Goal: Information Seeking & Learning: Learn about a topic

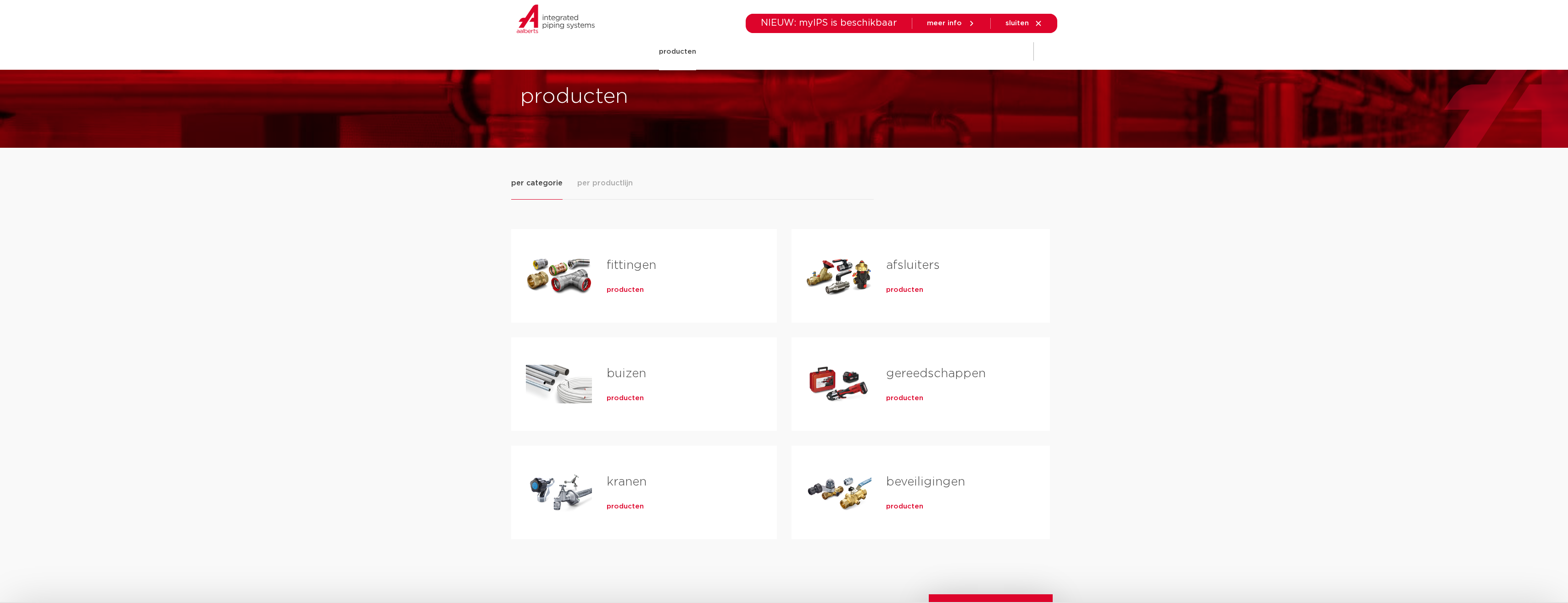
click at [626, 288] on span "producten" at bounding box center [625, 290] width 37 height 9
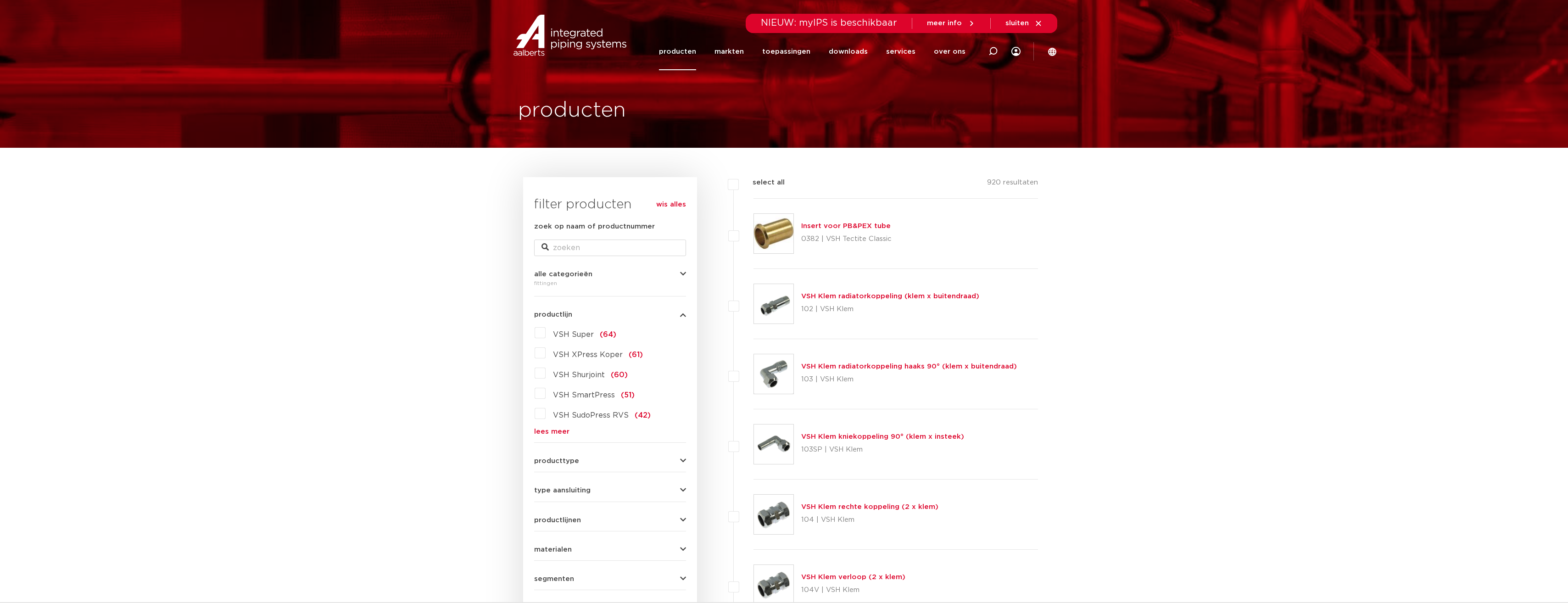
click at [551, 435] on link "lees meer" at bounding box center [609, 431] width 152 height 6
click at [790, 49] on link "toepassingen" at bounding box center [786, 51] width 48 height 37
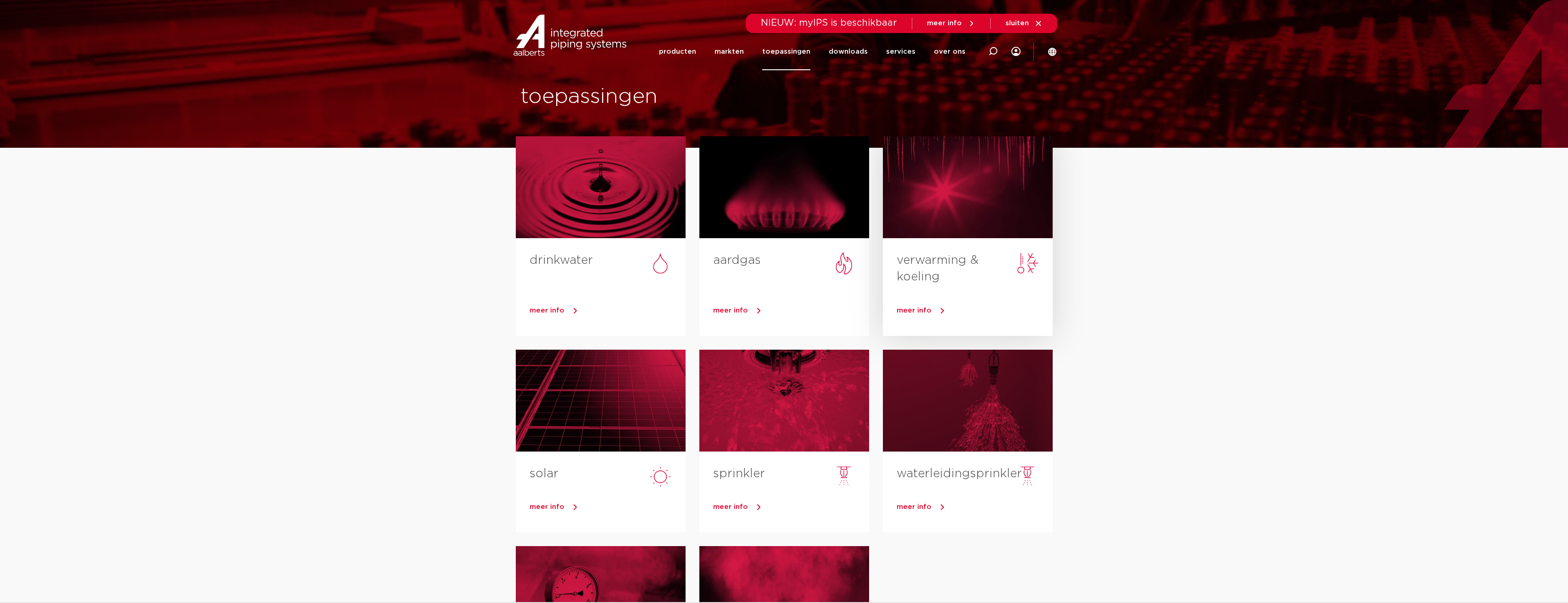
click at [927, 309] on span "meer info" at bounding box center [915, 310] width 35 height 6
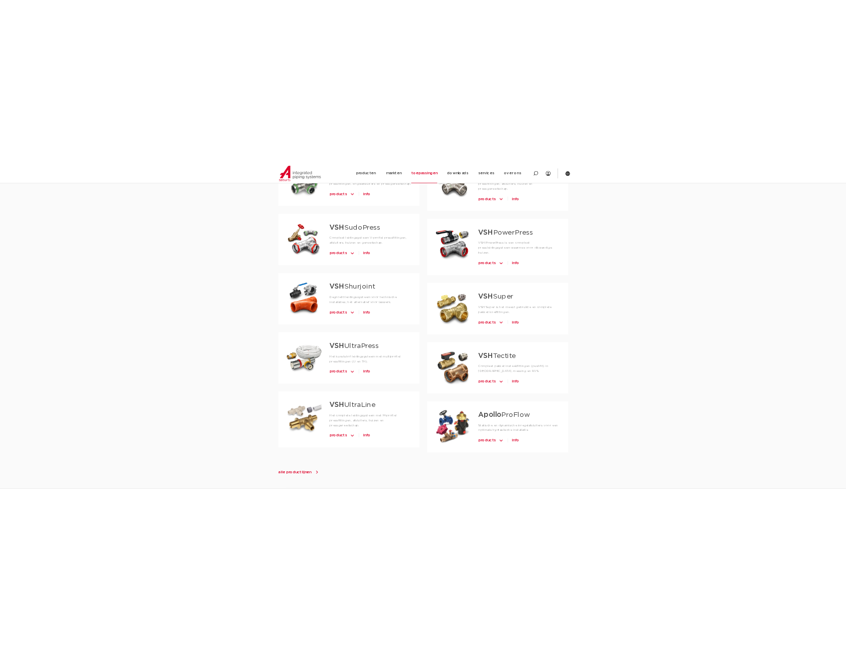
scroll to position [799, 0]
